Goal: Task Accomplishment & Management: Manage account settings

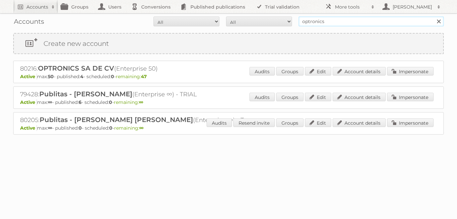
click at [337, 21] on input "optronics" at bounding box center [371, 22] width 145 height 10
click at [365, 70] on link "Account details" at bounding box center [359, 71] width 53 height 9
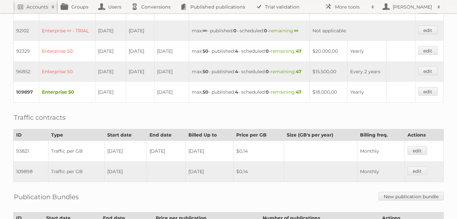
scroll to position [330, 0]
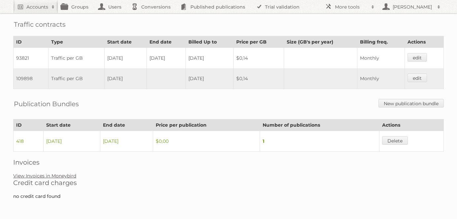
click at [52, 176] on link "View Invoices in Moneybird" at bounding box center [44, 176] width 63 height 6
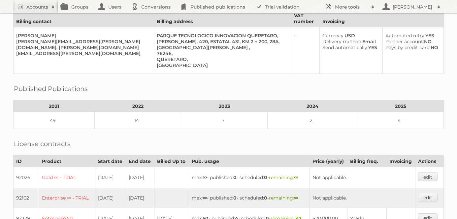
scroll to position [0, 0]
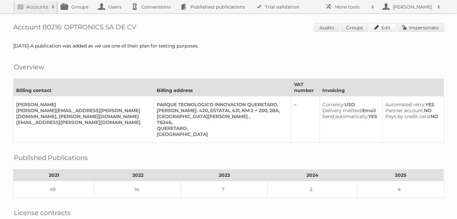
click at [386, 26] on link "Edit" at bounding box center [383, 27] width 26 height 9
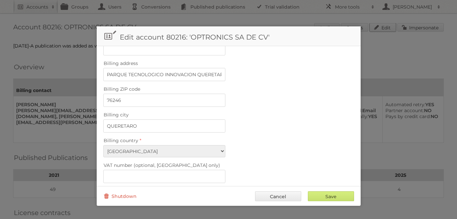
scroll to position [307, 0]
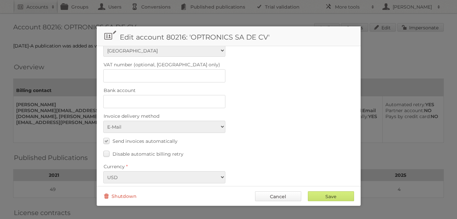
click at [274, 198] on link "Cancel" at bounding box center [278, 197] width 46 height 10
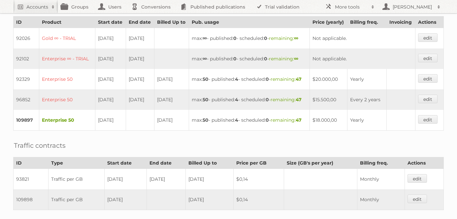
scroll to position [208, 0]
